Goal: Communication & Community: Answer question/provide support

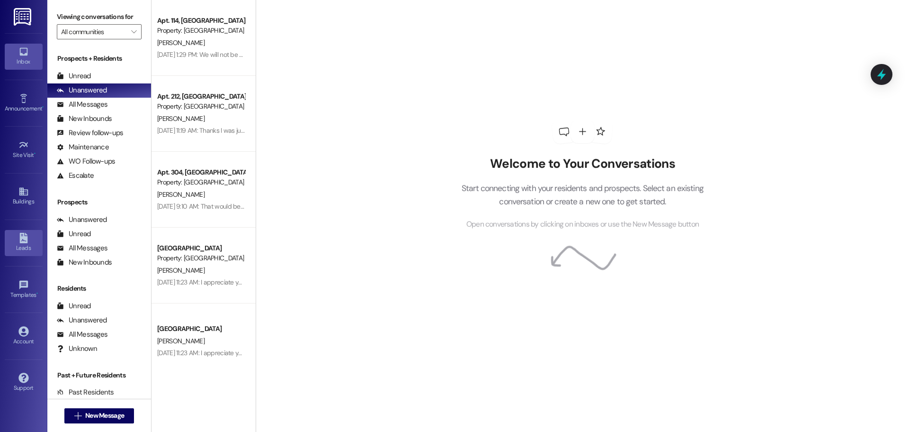
click at [22, 246] on div "Leads" at bounding box center [23, 247] width 47 height 9
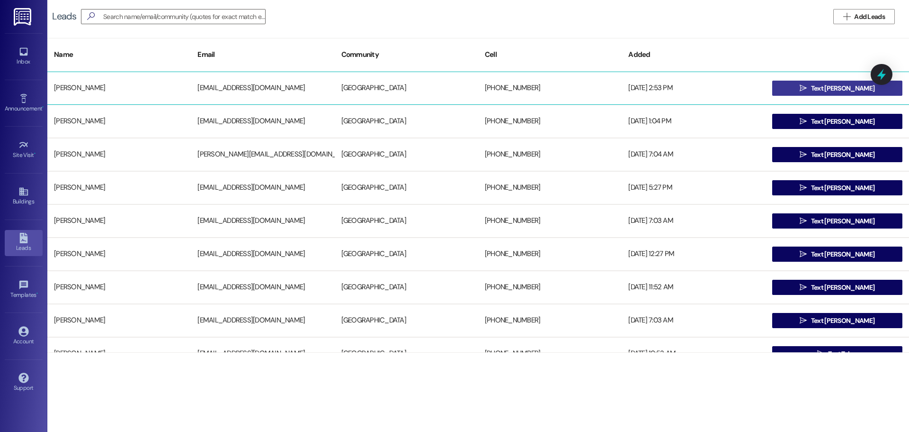
click at [848, 86] on span "Text [PERSON_NAME]" at bounding box center [842, 88] width 63 height 10
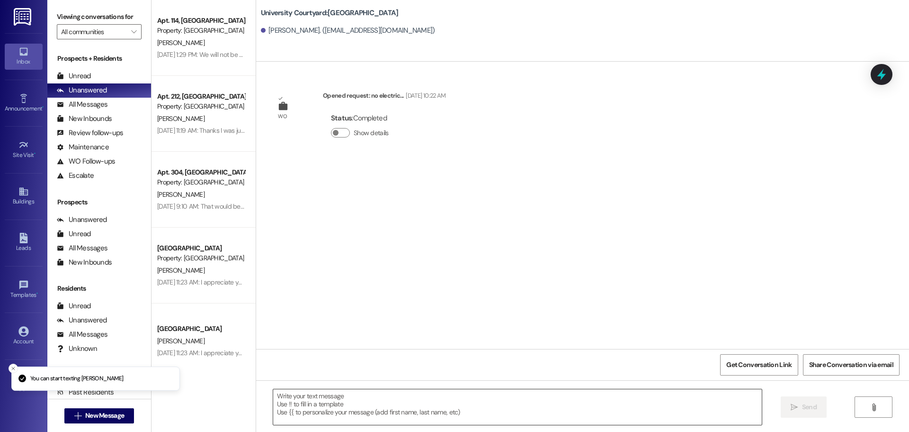
click at [386, 410] on textarea at bounding box center [517, 407] width 489 height 36
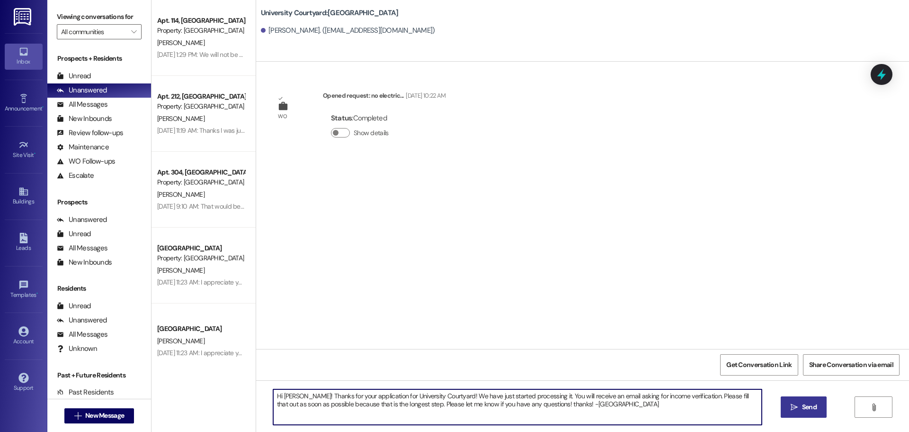
type textarea "Hi [PERSON_NAME]! Thanks for your application for University Courtyard! We have…"
click at [804, 414] on button " Send" at bounding box center [804, 406] width 46 height 21
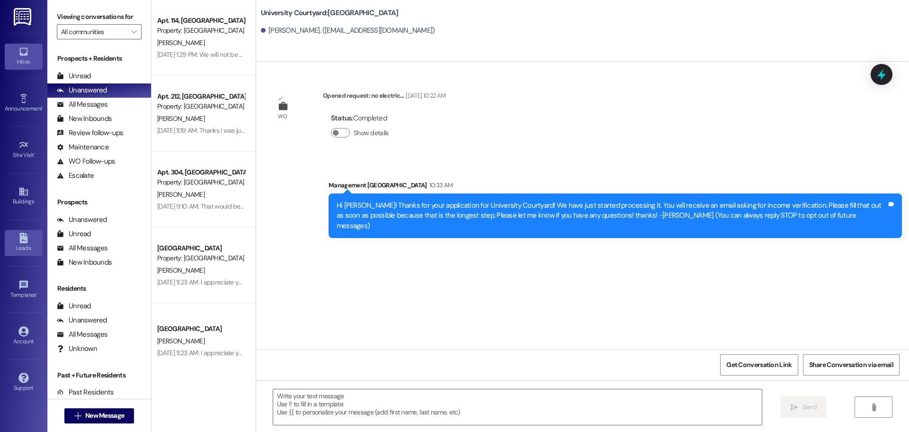
click at [15, 240] on link "Leads" at bounding box center [24, 243] width 38 height 26
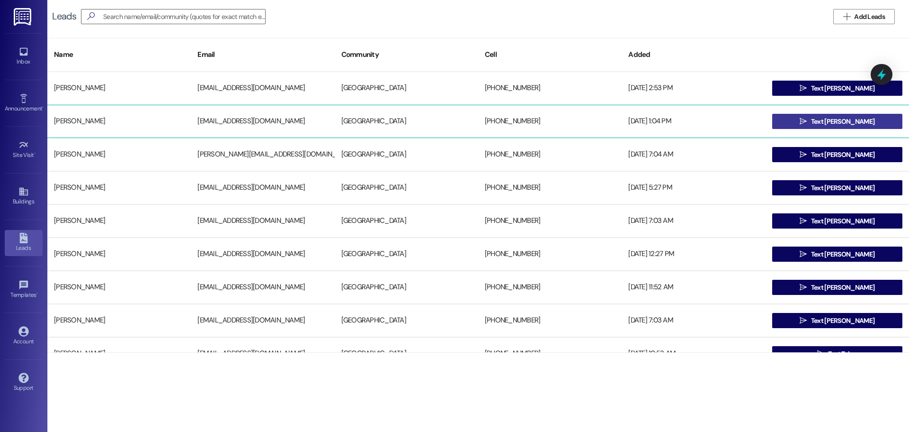
click at [874, 123] on button " Text [PERSON_NAME]" at bounding box center [838, 121] width 130 height 15
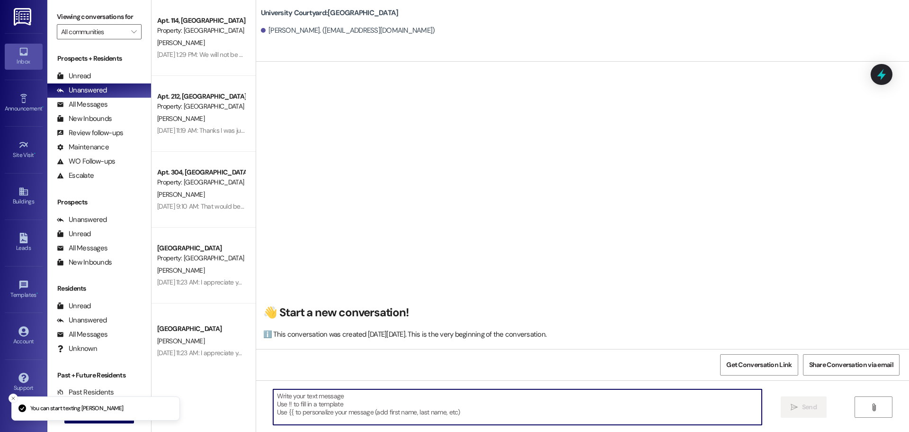
click at [426, 398] on textarea at bounding box center [517, 407] width 489 height 36
paste textarea "Hi [PERSON_NAME]! Thanks for your application for University Courtyard! We have…"
type textarea "Hi [PERSON_NAME]! Thanks for your application for University Courtyard! We have…"
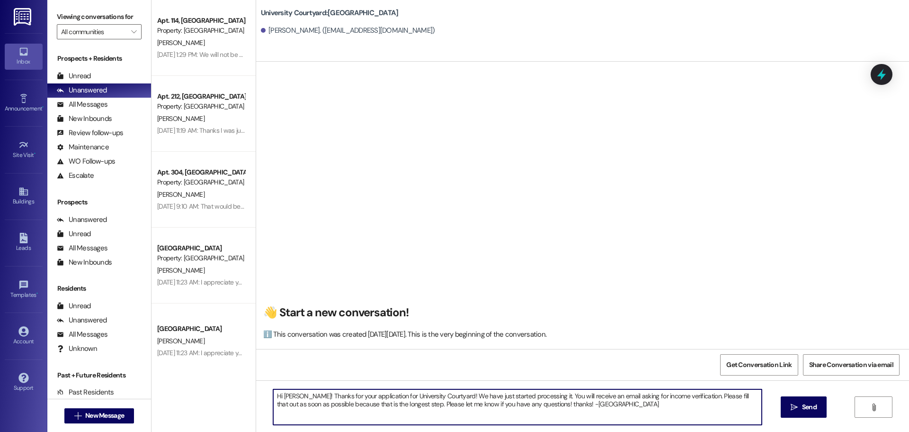
drag, startPoint x: 293, startPoint y: 390, endPoint x: 280, endPoint y: 390, distance: 12.8
click at [280, 390] on textarea "Hi [PERSON_NAME]! Thanks for your application for University Courtyard! We have…" at bounding box center [517, 407] width 489 height 36
type textarea "Hi [PERSON_NAME]! Thanks for your interest in [GEOGRAPHIC_DATA]! We are the clo…"
click at [793, 407] on icon "" at bounding box center [794, 407] width 7 height 8
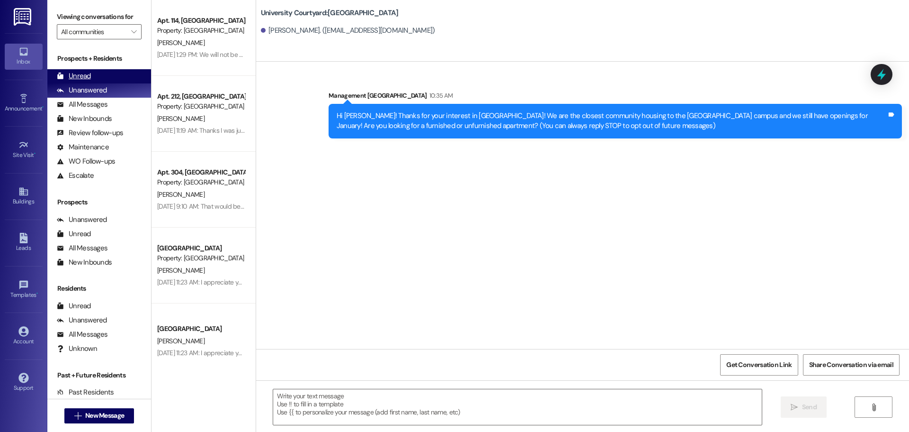
drag, startPoint x: 97, startPoint y: 83, endPoint x: 100, endPoint y: 77, distance: 6.8
click at [98, 81] on div "Prospects + Residents Unread (0) Unread: Any message you haven't read yet will …" at bounding box center [99, 118] width 104 height 129
click at [100, 77] on div "Unread (0)" at bounding box center [99, 76] width 104 height 14
